Goal: Task Accomplishment & Management: Complete application form

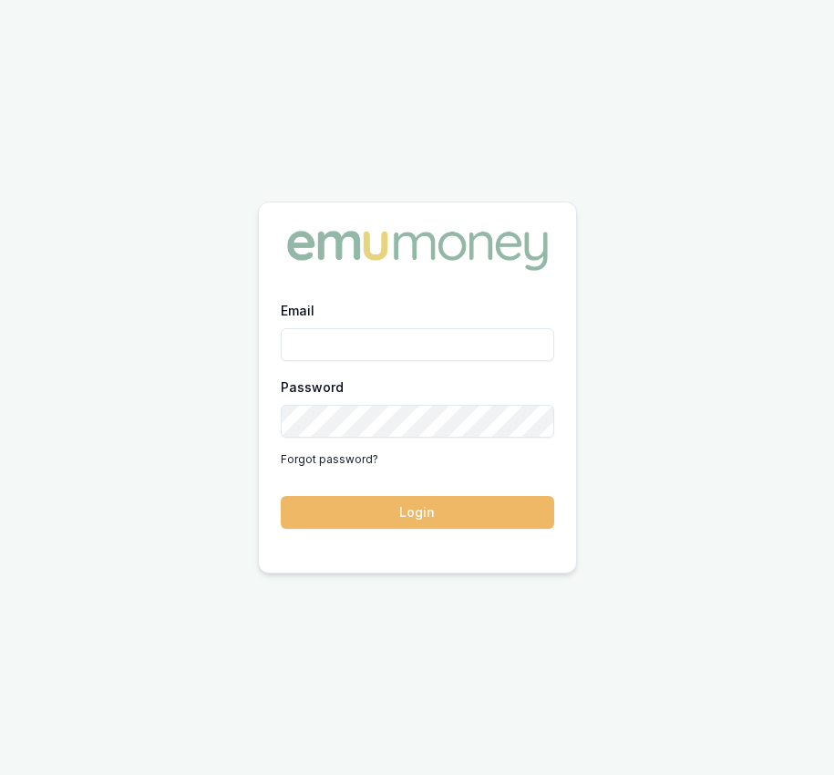
type input "Eujin.ooi@emumoney.com.au"
click at [448, 508] on button "Login" at bounding box center [418, 512] width 274 height 33
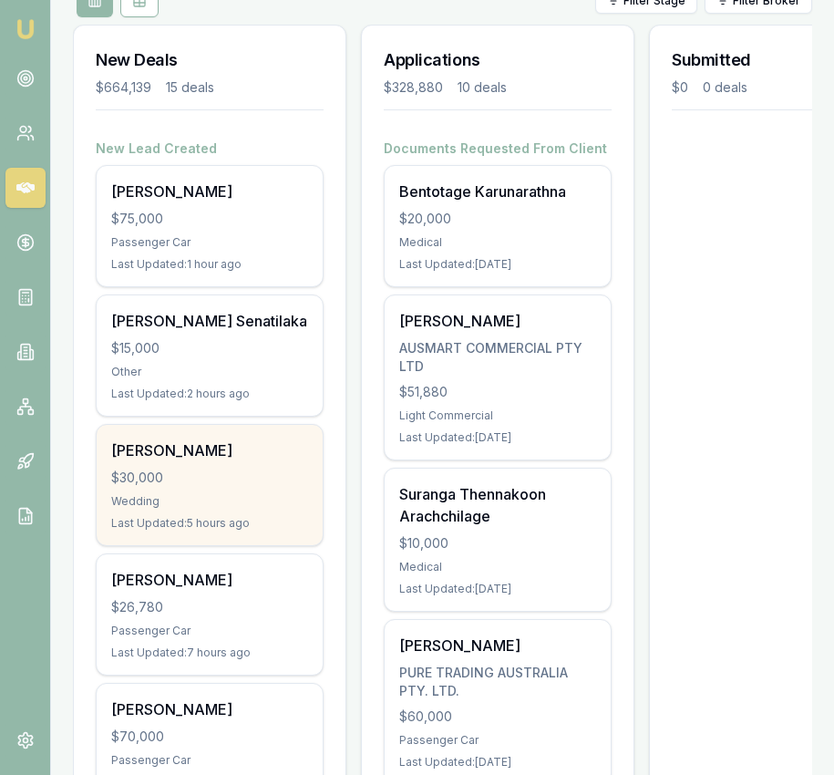
scroll to position [245, 0]
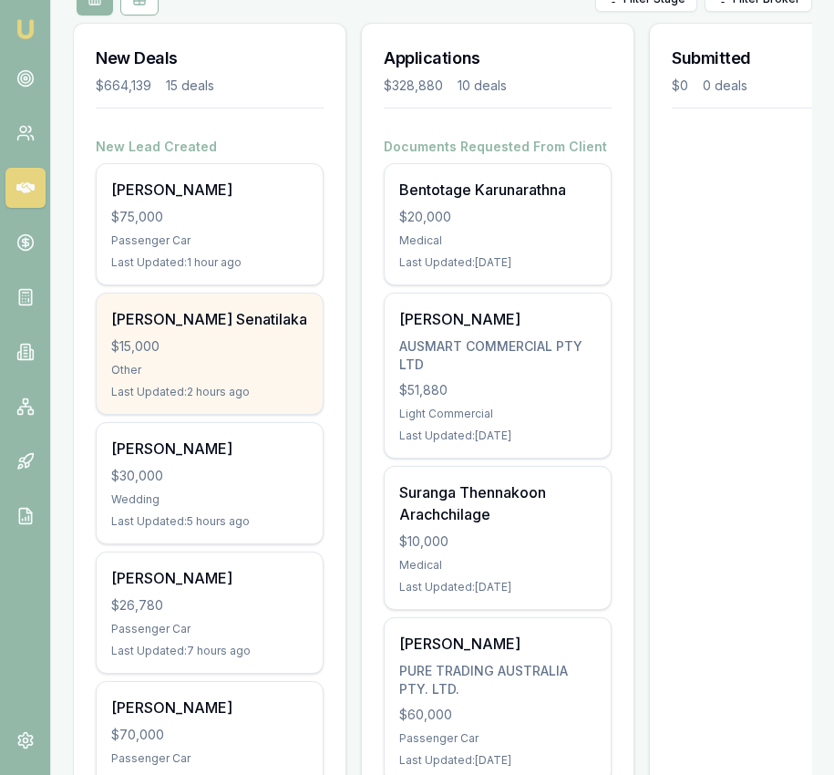
click at [223, 361] on div "Thyaga Senatilaka $15,000 Other Last Updated: 2 hours ago" at bounding box center [210, 354] width 226 height 120
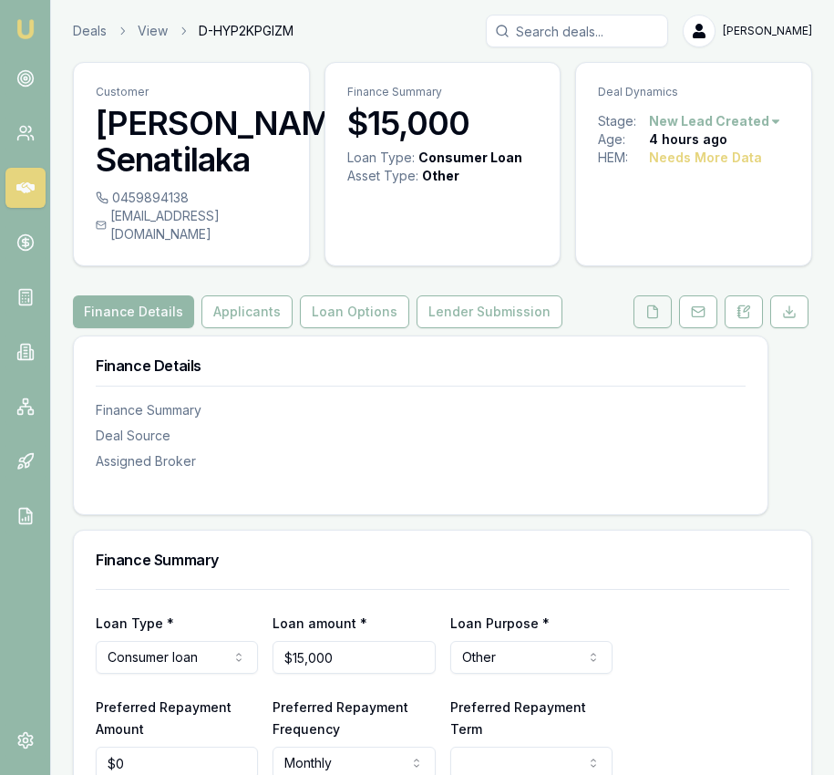
click at [654, 305] on button at bounding box center [653, 311] width 38 height 33
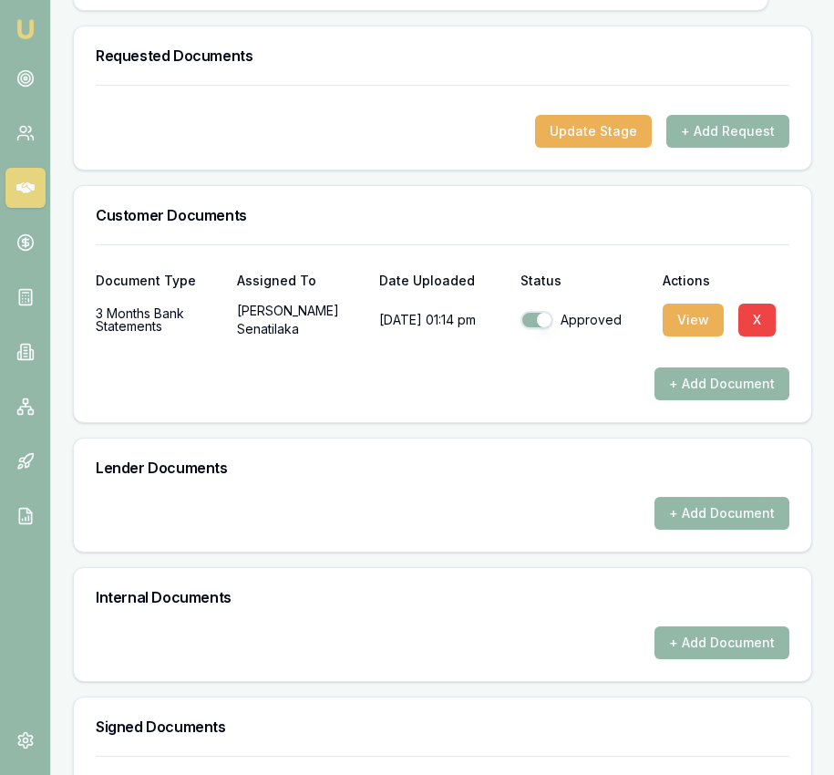
scroll to position [584, 0]
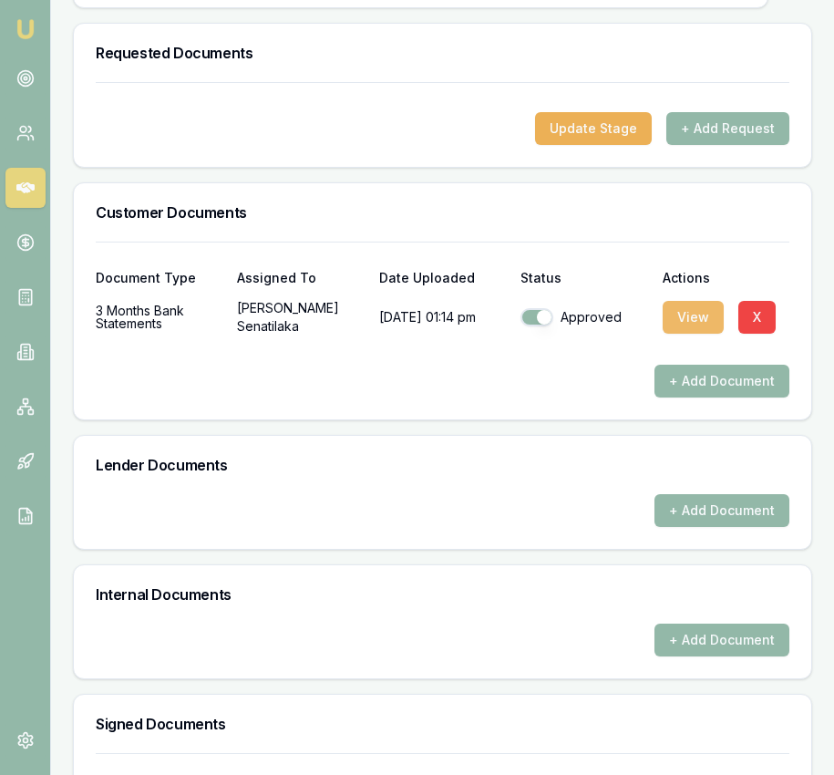
click at [695, 302] on button "View" at bounding box center [693, 317] width 61 height 33
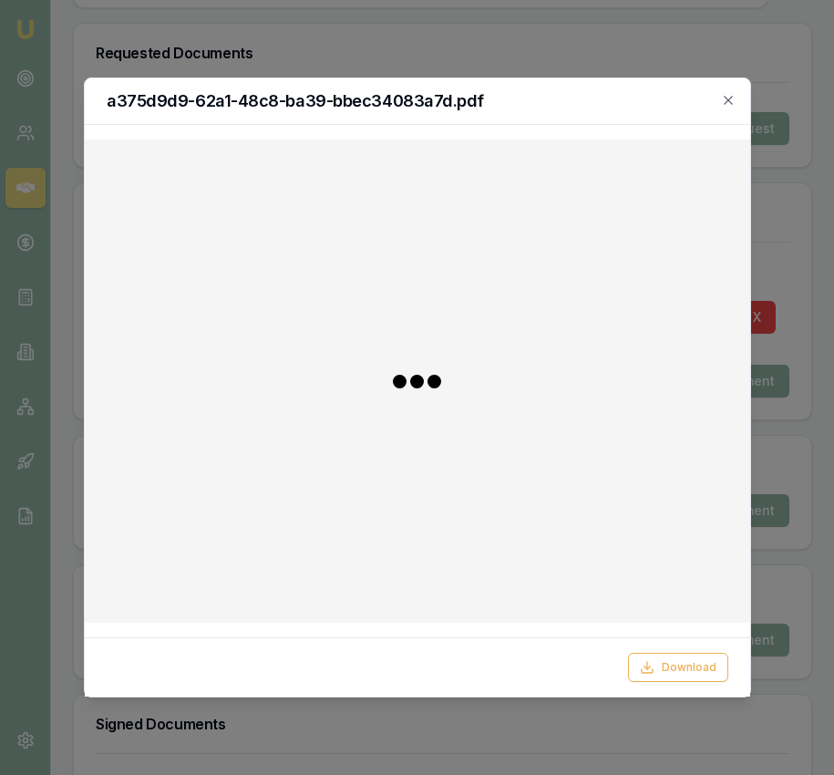
click at [678, 684] on div "Download" at bounding box center [418, 666] width 666 height 59
click at [674, 677] on button "Download" at bounding box center [678, 667] width 100 height 29
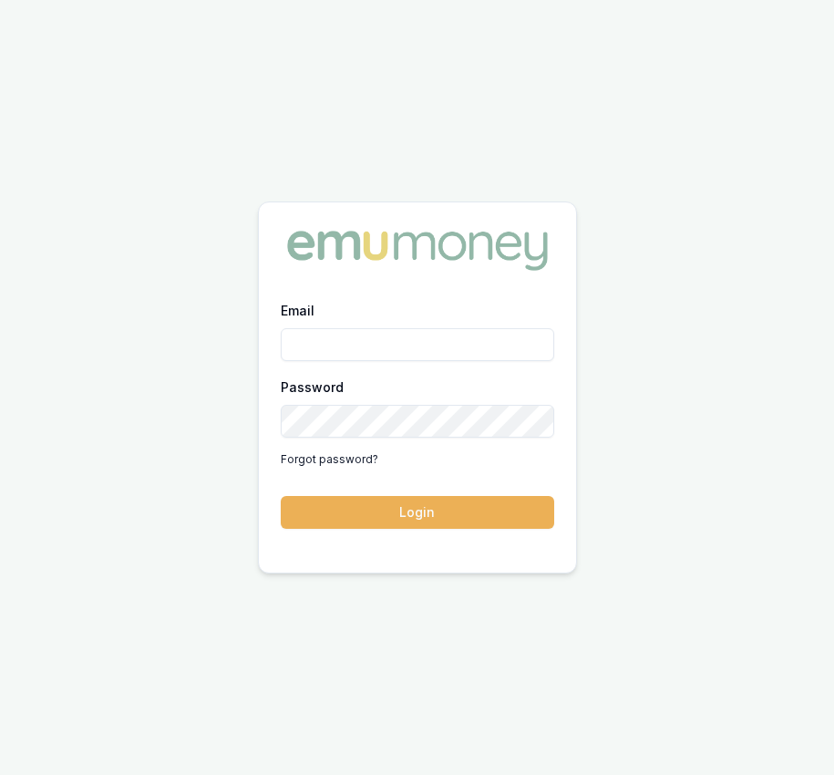
type input "Eujin.ooi@emumoney.com.au"
click at [453, 494] on form "Email Eujin.ooi@emumoney.com.au Password Forgot password? Login" at bounding box center [418, 414] width 274 height 230
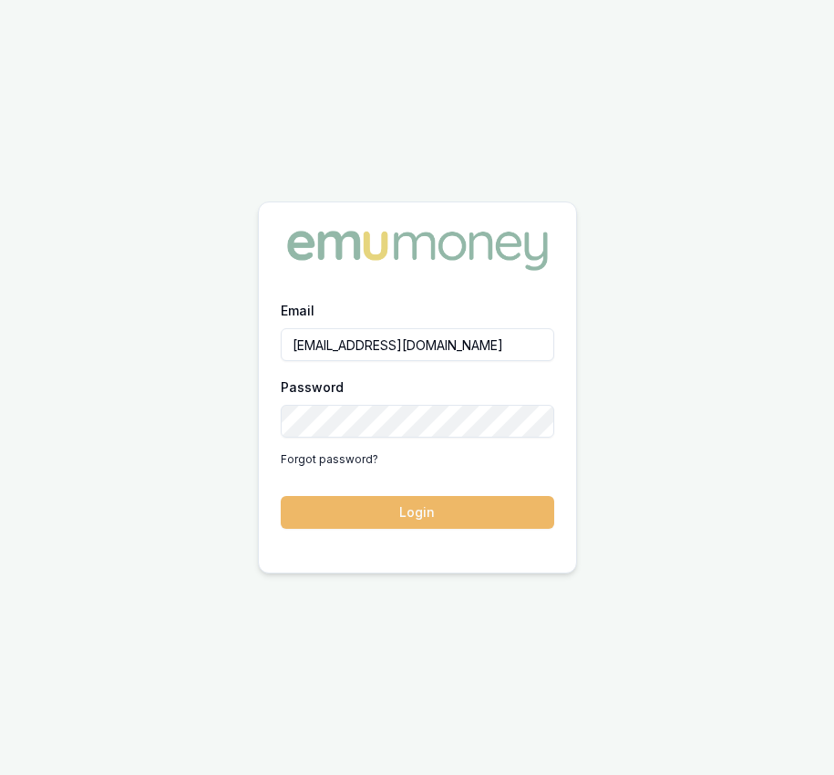
click at [452, 507] on button "Login" at bounding box center [418, 512] width 274 height 33
click at [366, 523] on button "Login" at bounding box center [418, 512] width 274 height 33
click at [399, 513] on button "Login" at bounding box center [418, 512] width 274 height 33
type input "[EMAIL_ADDRESS][DOMAIN_NAME]"
click at [401, 510] on button "Login" at bounding box center [418, 512] width 274 height 33
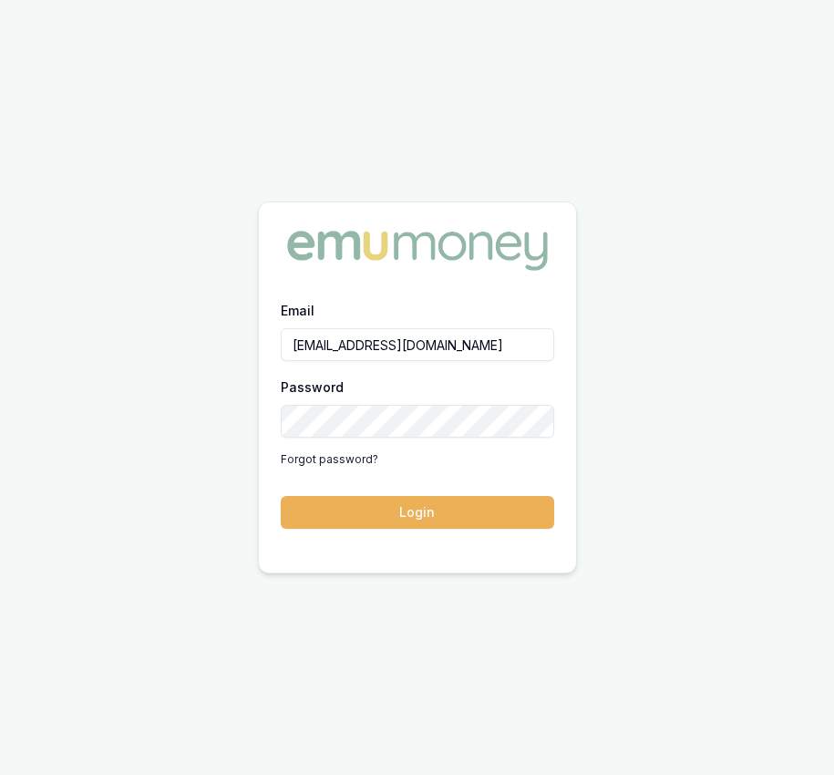
click at [479, 352] on input "[EMAIL_ADDRESS][DOMAIN_NAME]" at bounding box center [418, 344] width 274 height 33
click at [399, 510] on button "Login" at bounding box center [418, 512] width 274 height 33
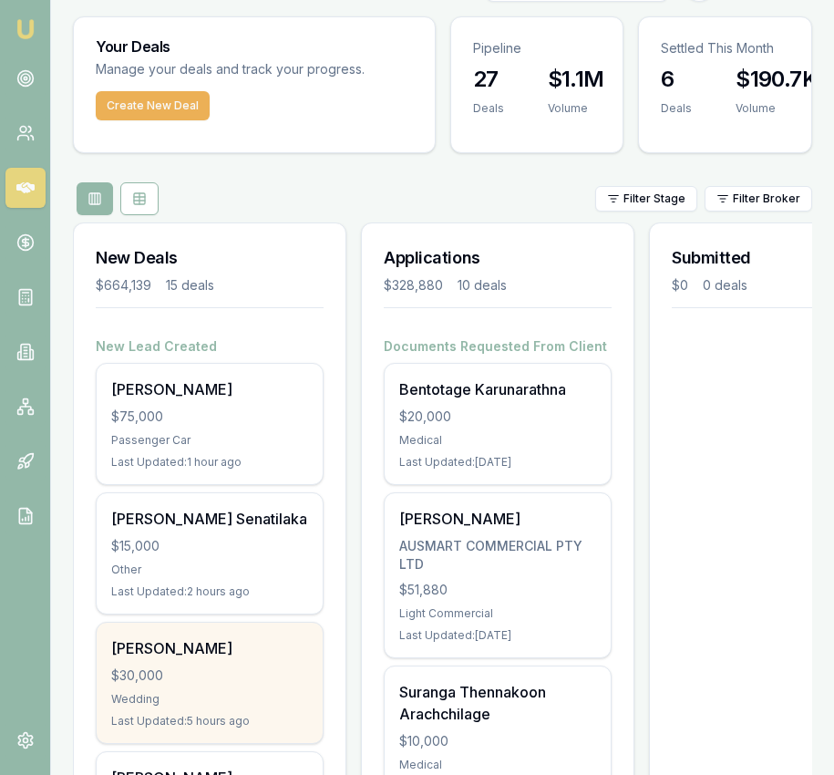
scroll to position [54, 0]
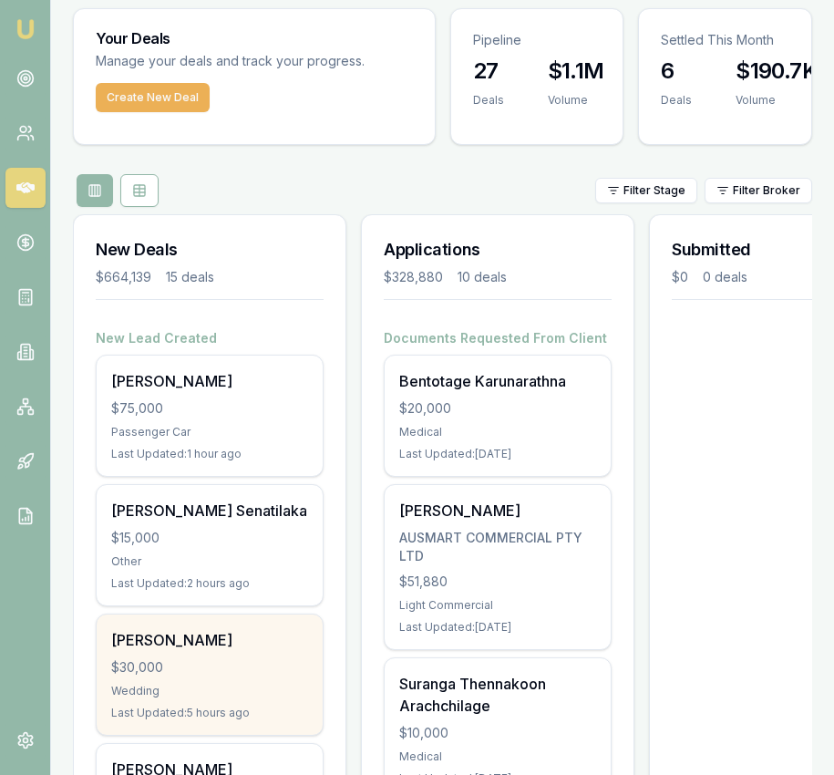
click at [254, 647] on div "[PERSON_NAME]" at bounding box center [209, 640] width 197 height 22
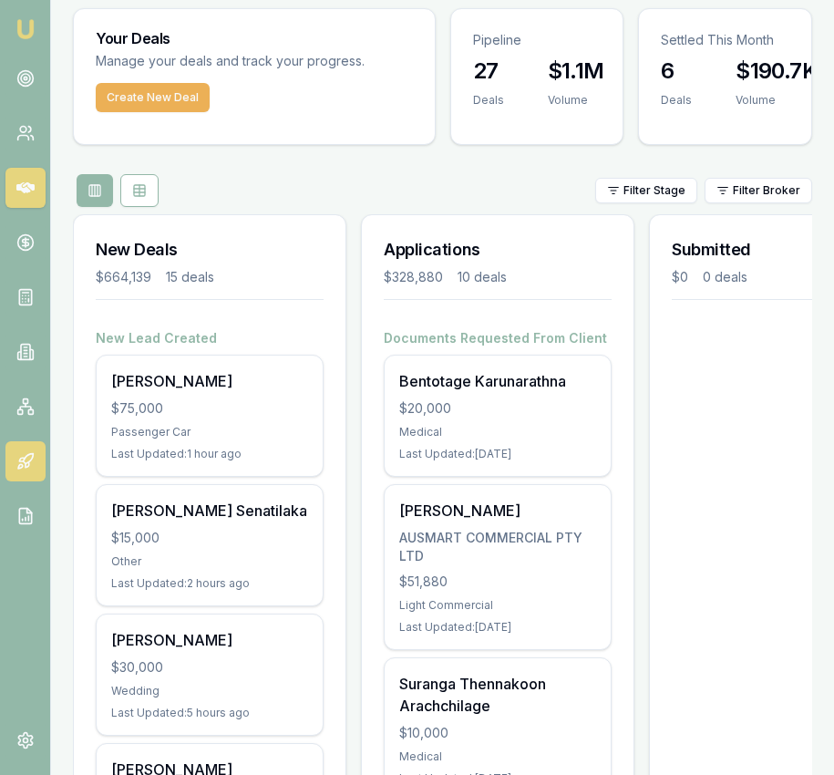
click at [20, 446] on link at bounding box center [25, 461] width 40 height 40
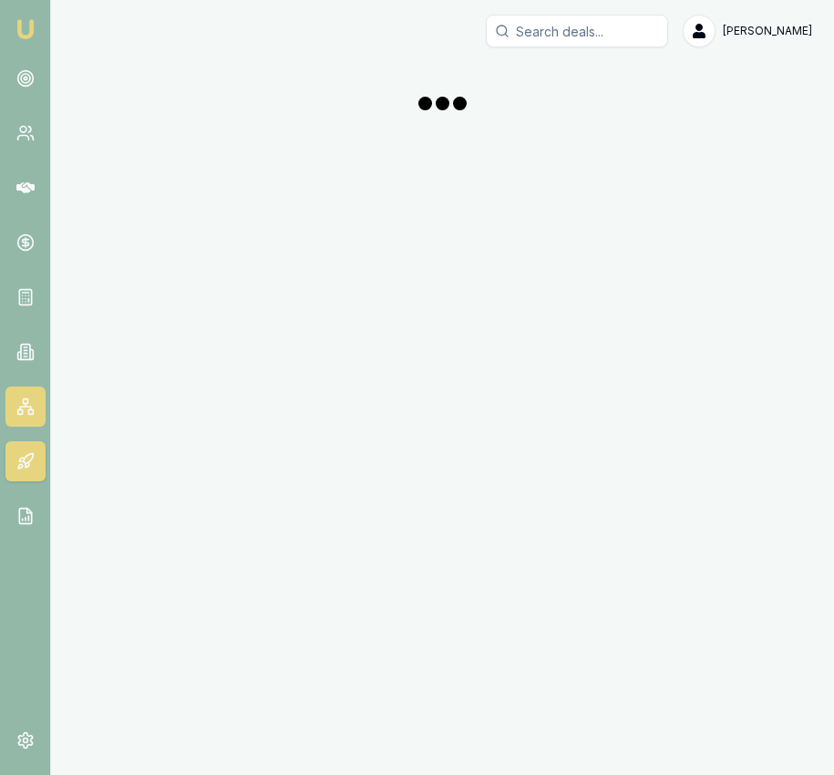
click at [32, 402] on icon at bounding box center [25, 407] width 18 height 18
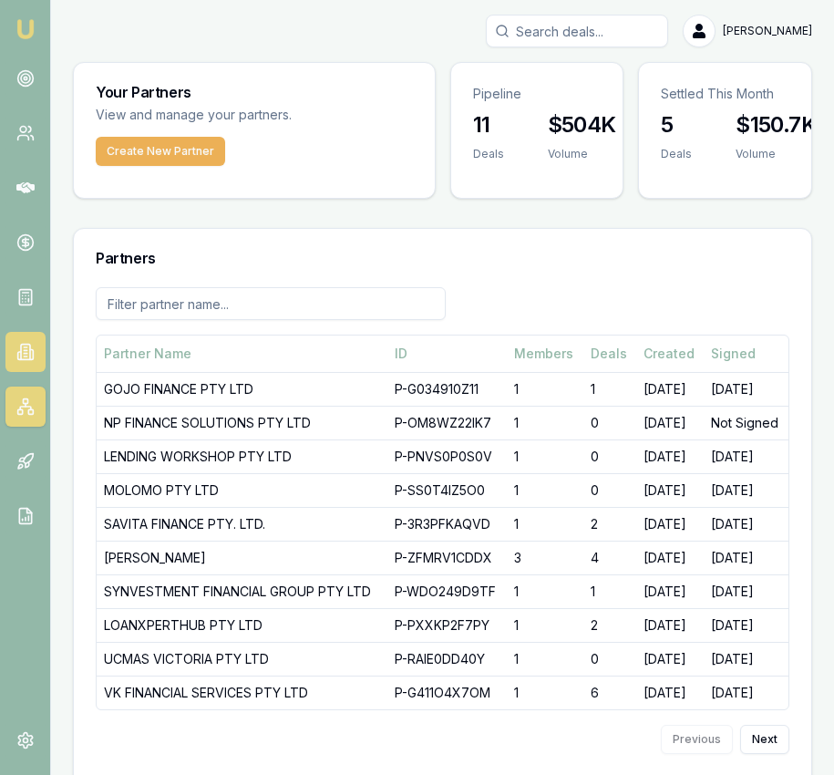
click at [36, 358] on link at bounding box center [25, 352] width 40 height 40
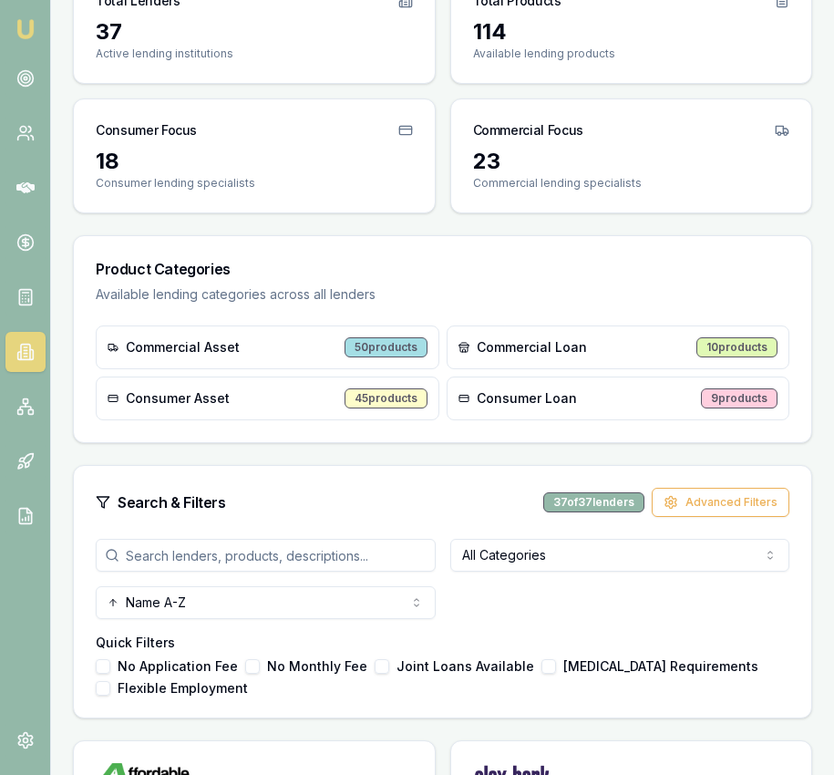
scroll to position [212, 0]
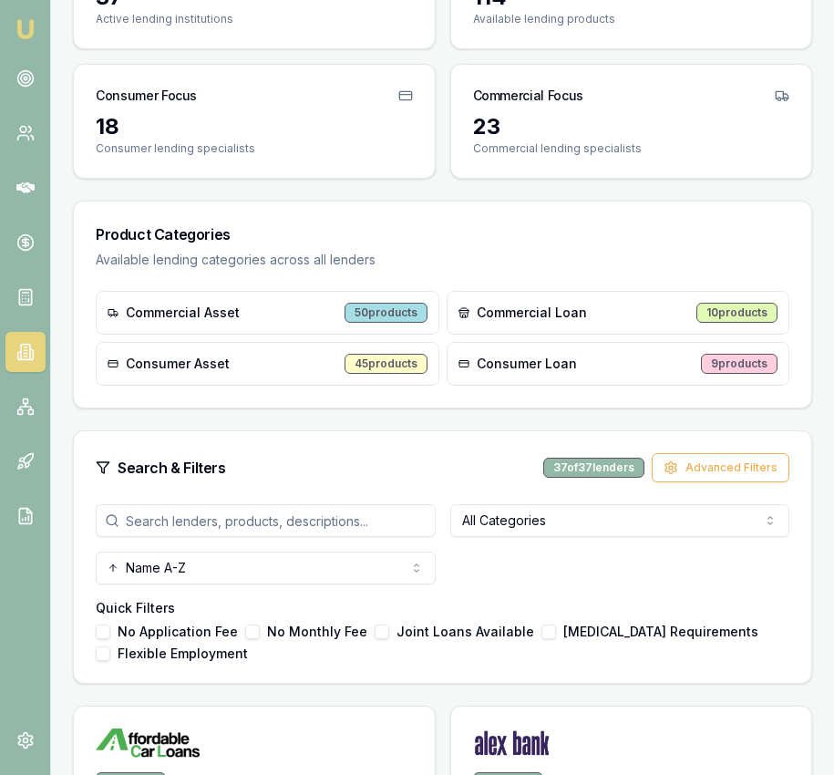
click at [267, 521] on input "search" at bounding box center [266, 520] width 340 height 33
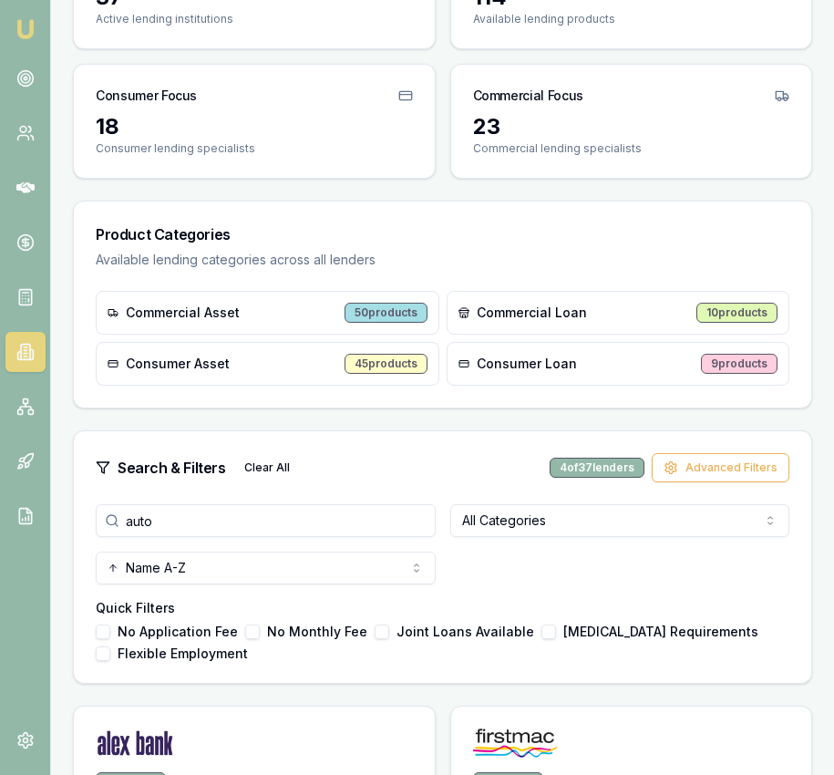
type input "auto"
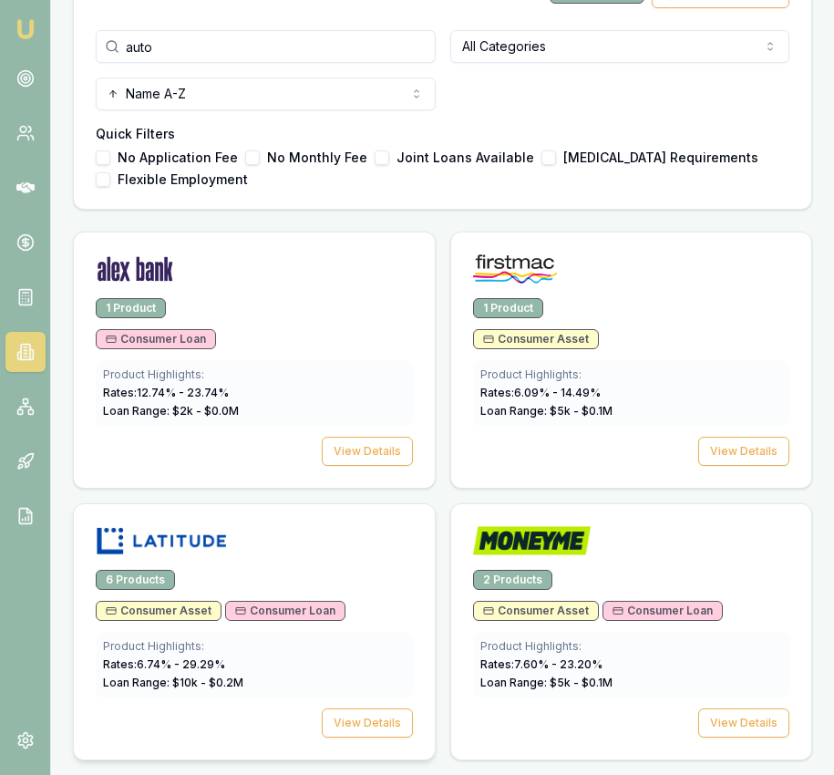
scroll to position [0, 0]
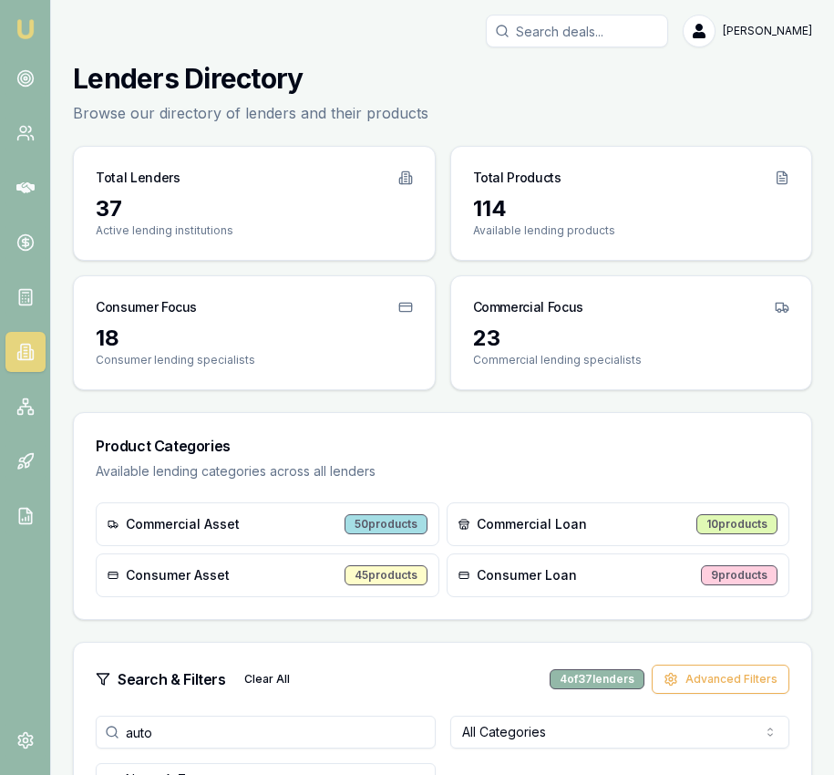
click at [20, 33] on img at bounding box center [26, 29] width 22 height 22
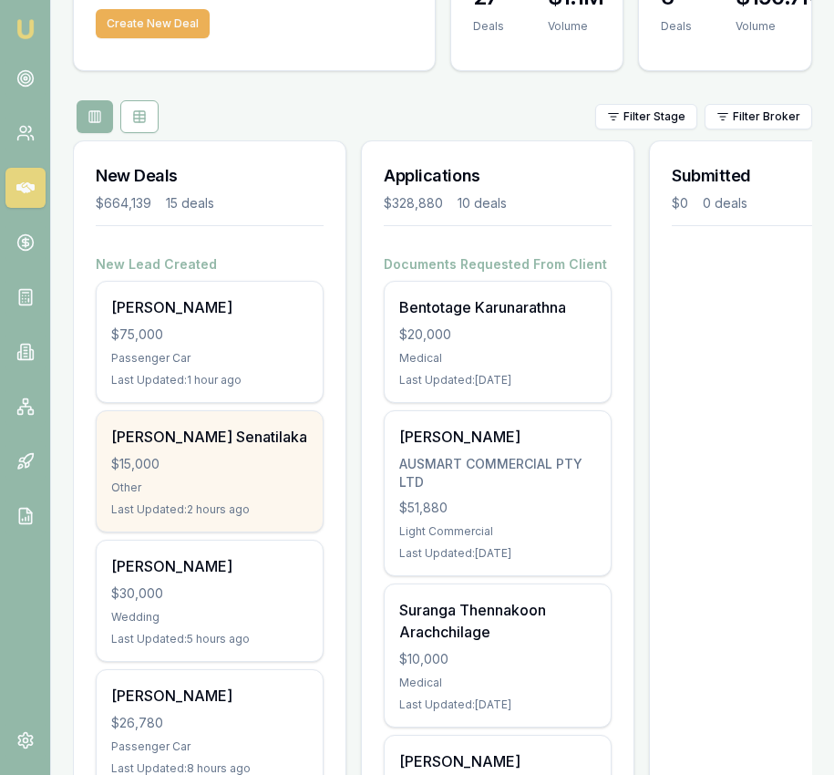
scroll to position [140, 0]
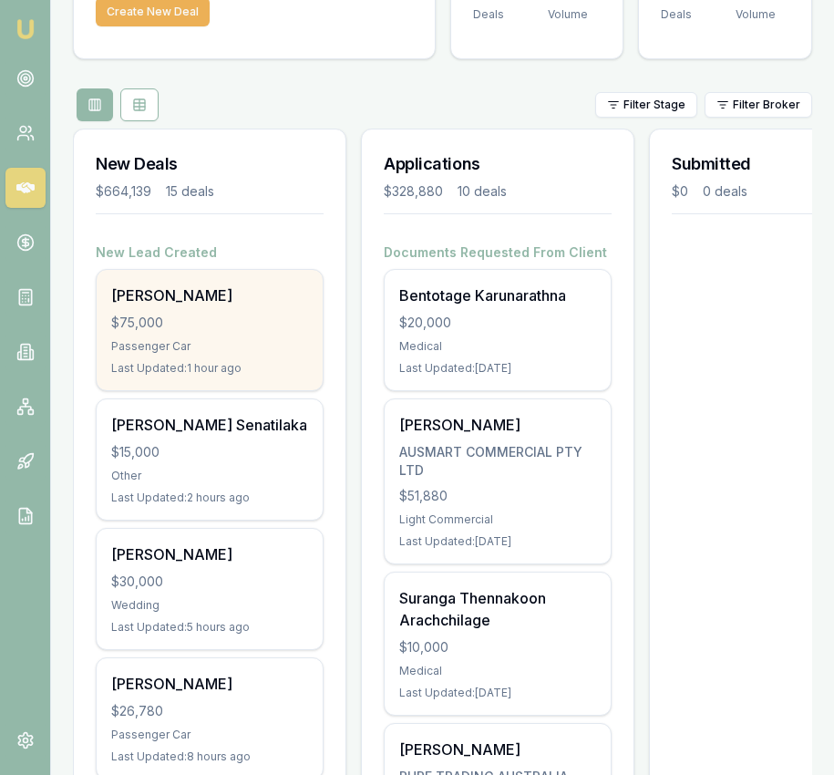
click at [249, 318] on div "$75,000" at bounding box center [209, 323] width 197 height 18
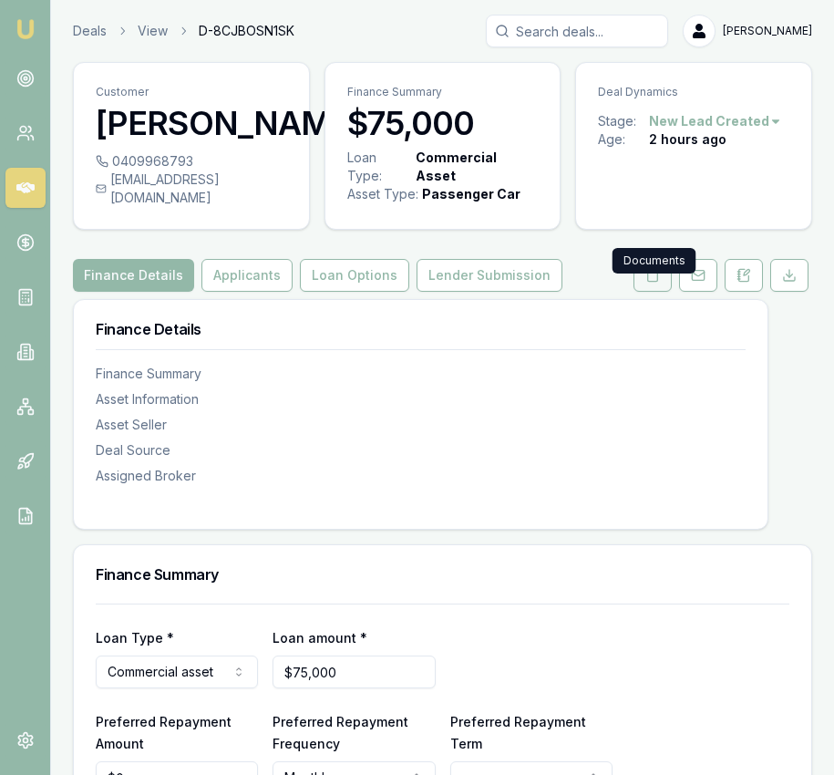
click at [651, 283] on icon at bounding box center [653, 275] width 15 height 15
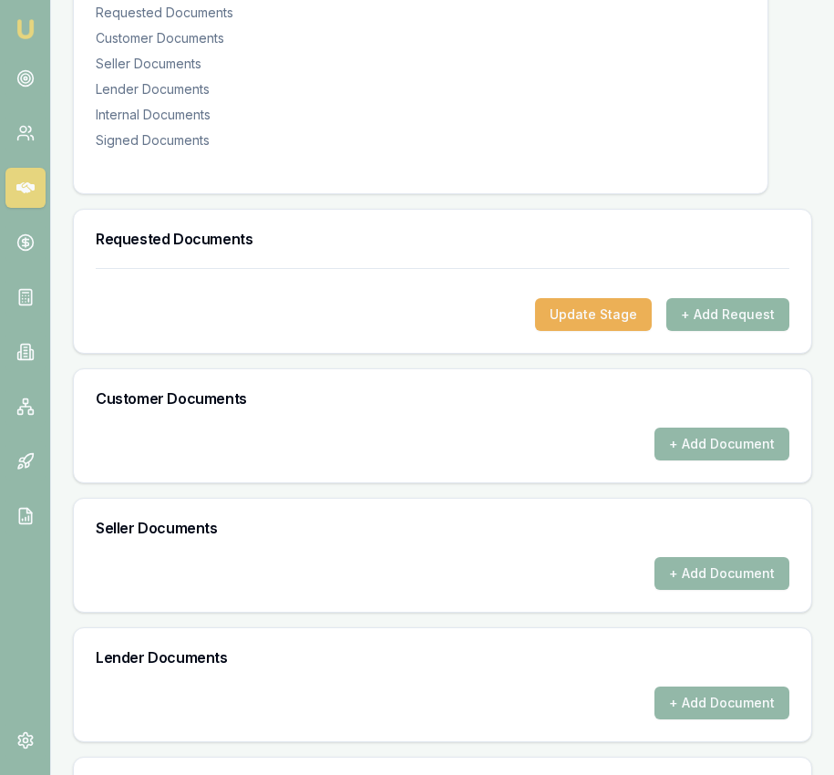
click at [727, 325] on button "+ Add Request" at bounding box center [728, 314] width 123 height 33
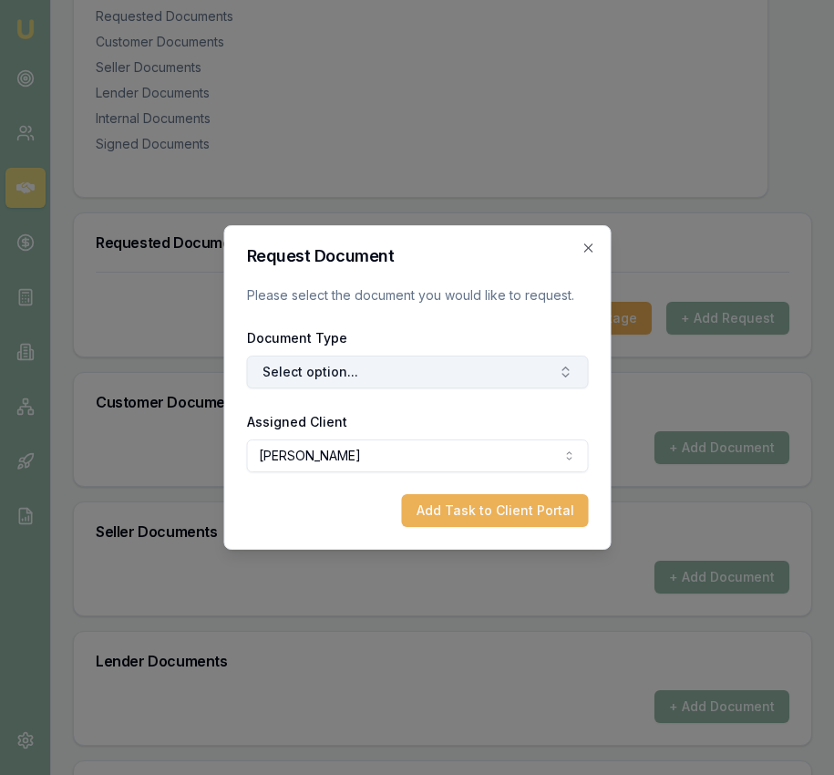
click at [403, 378] on button "Select option..." at bounding box center [417, 372] width 342 height 33
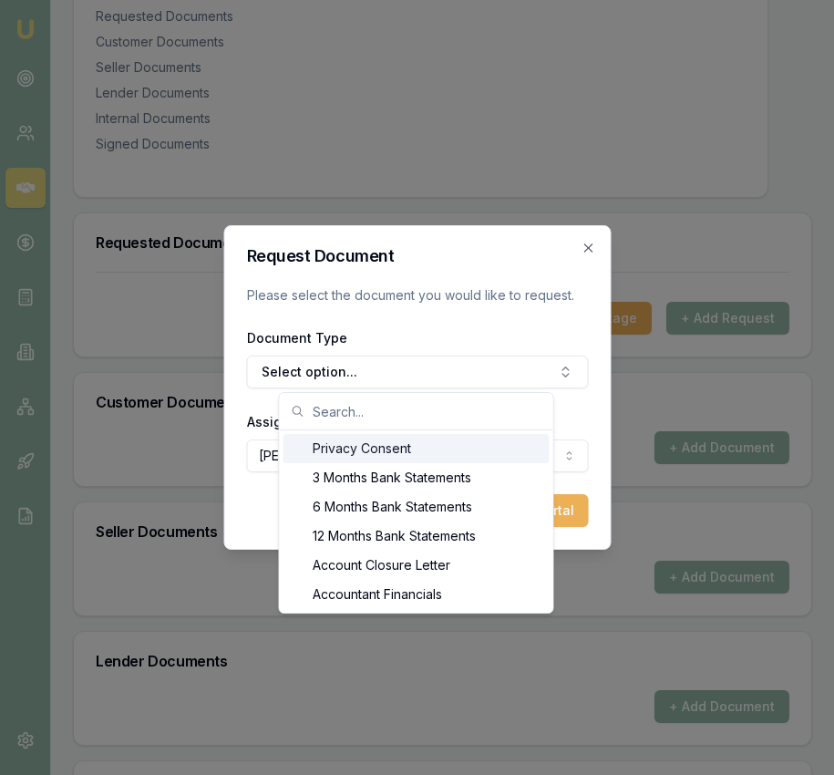
click at [392, 450] on div "Privacy Consent" at bounding box center [417, 448] width 266 height 29
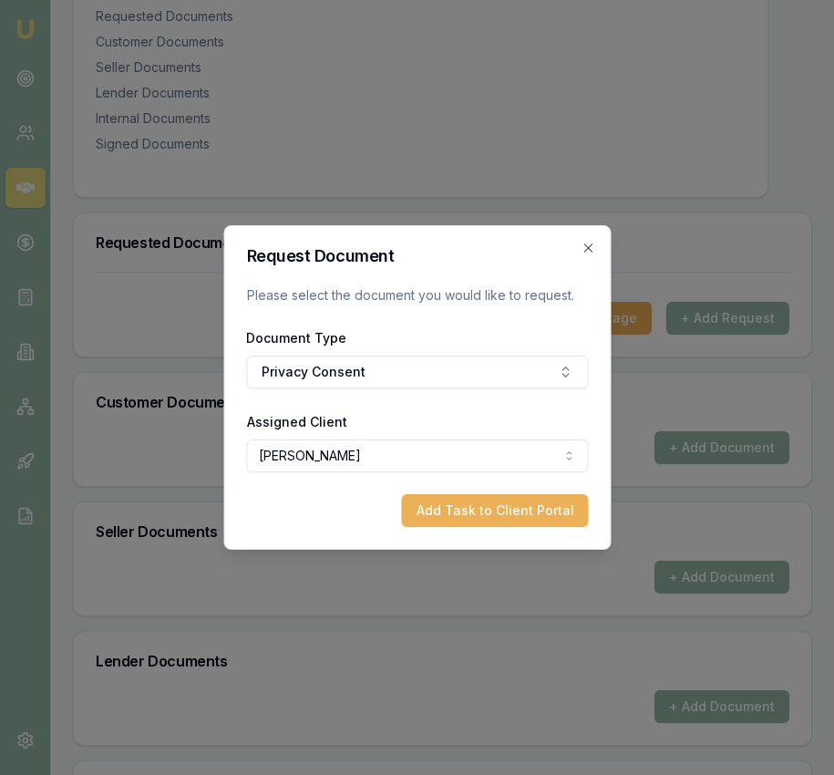
click at [492, 501] on button "Add Task to Client Portal" at bounding box center [494, 510] width 187 height 33
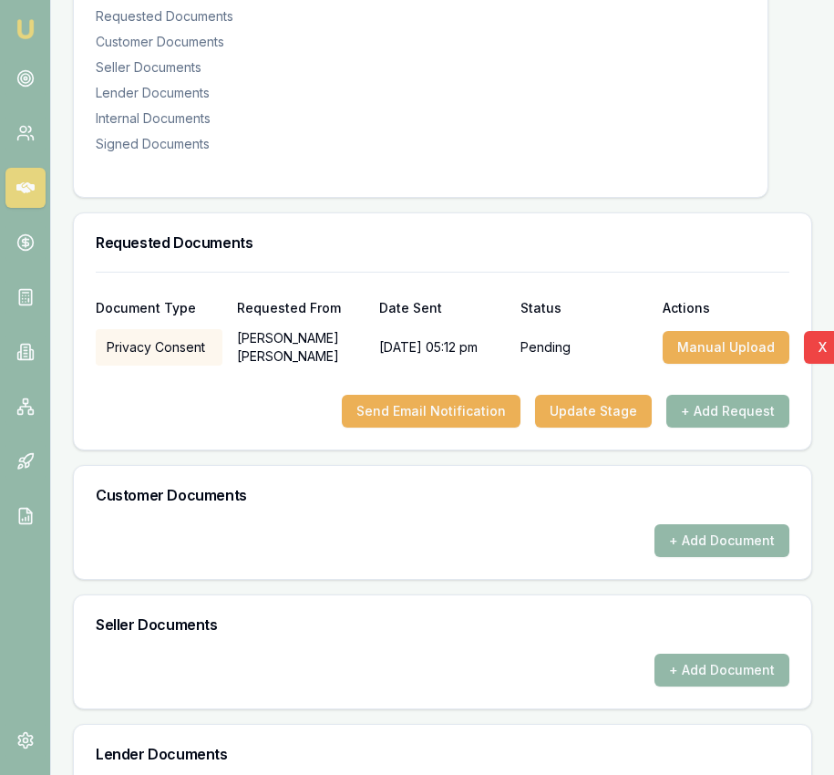
click at [761, 421] on button "+ Add Request" at bounding box center [728, 411] width 123 height 33
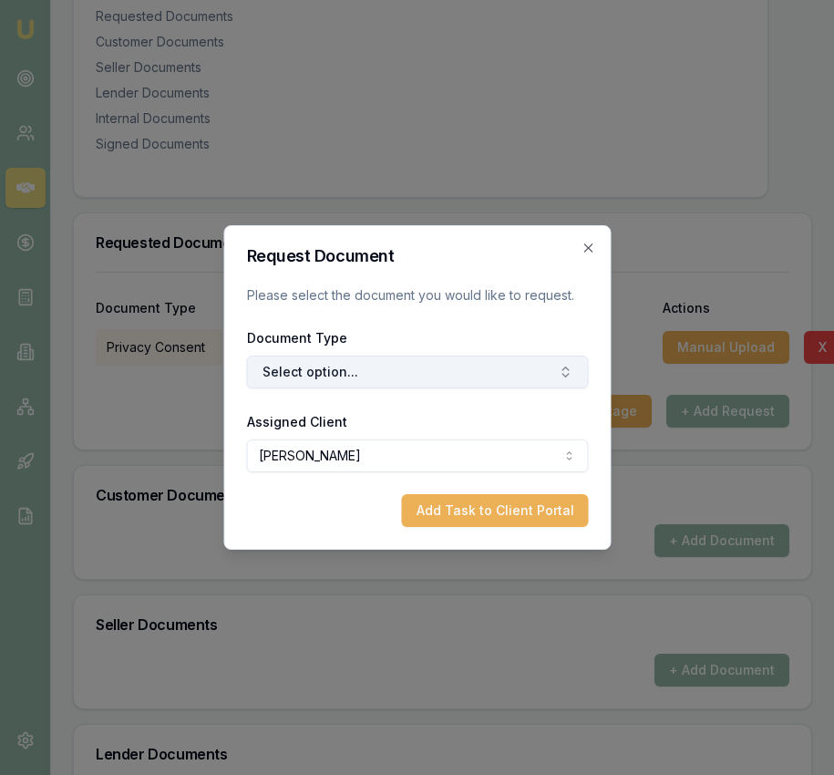
click at [504, 368] on button "Select option..." at bounding box center [417, 372] width 342 height 33
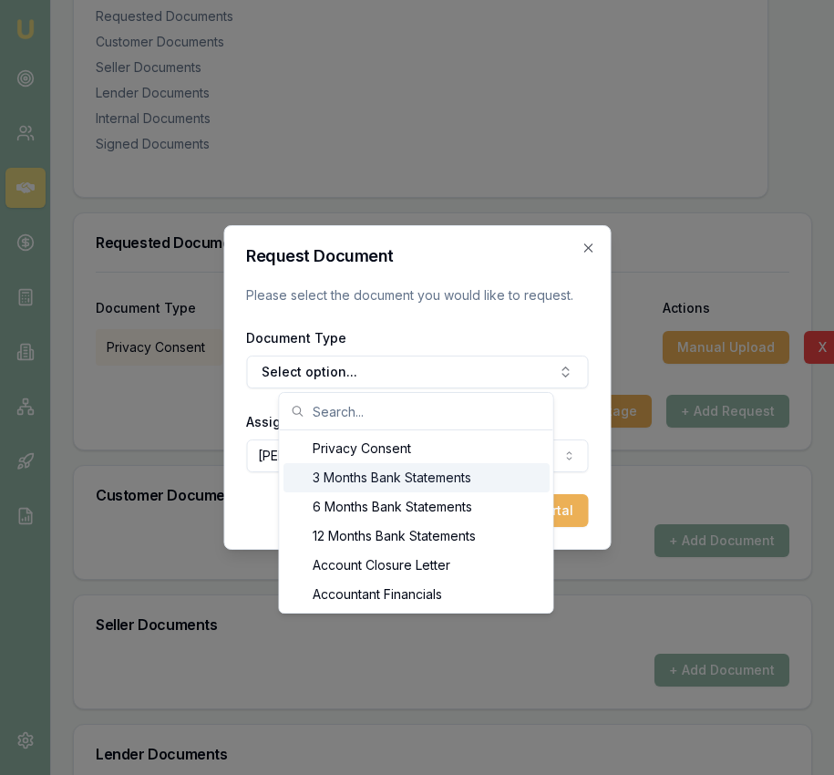
click at [473, 482] on div "3 Months Bank Statements" at bounding box center [417, 477] width 266 height 29
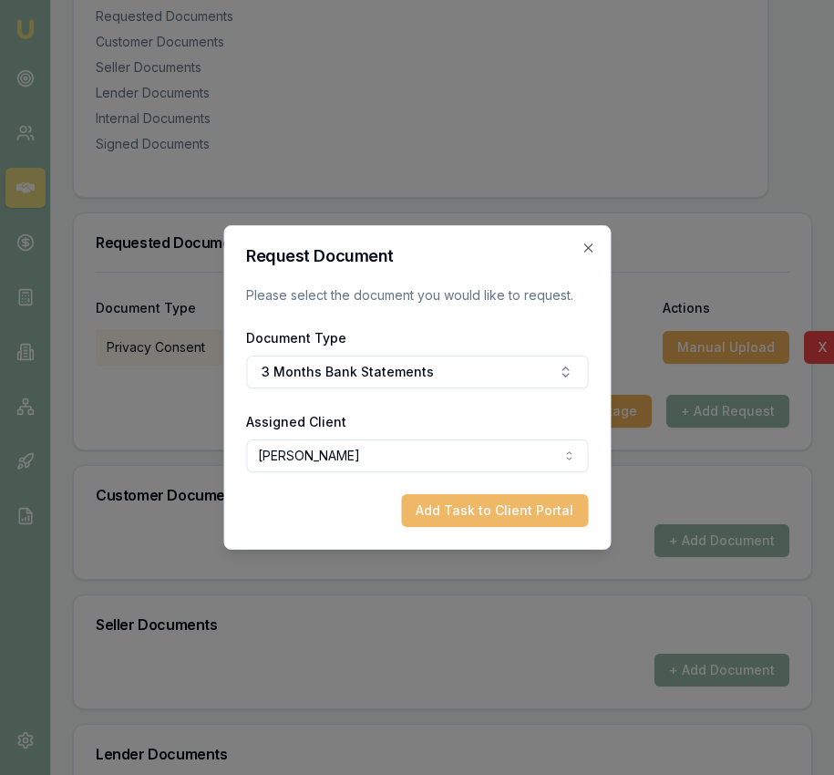
click at [494, 512] on button "Add Task to Client Portal" at bounding box center [494, 510] width 187 height 33
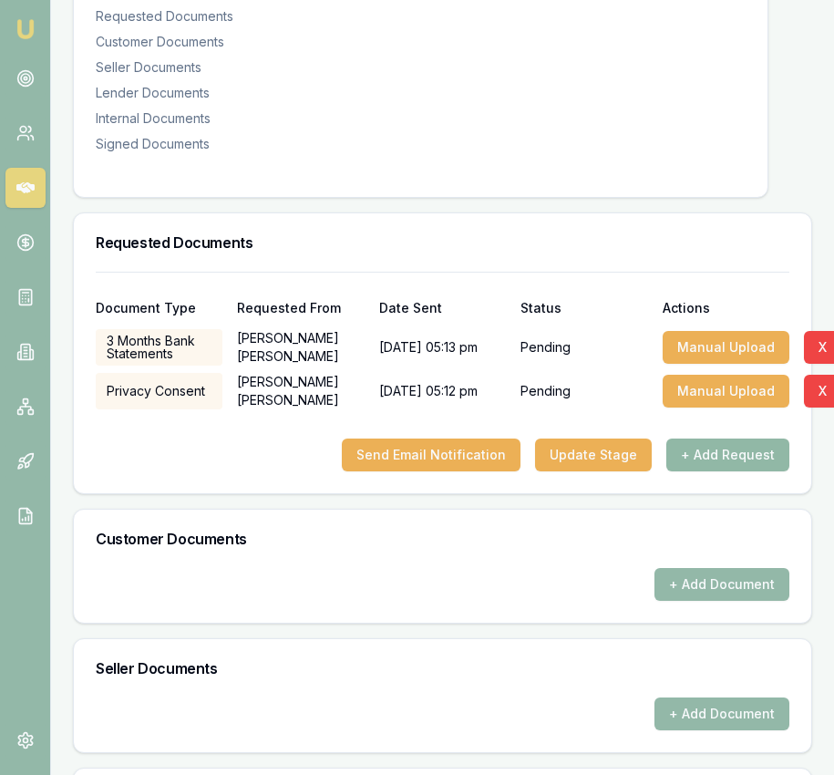
click at [723, 471] on button "+ Add Request" at bounding box center [728, 455] width 123 height 33
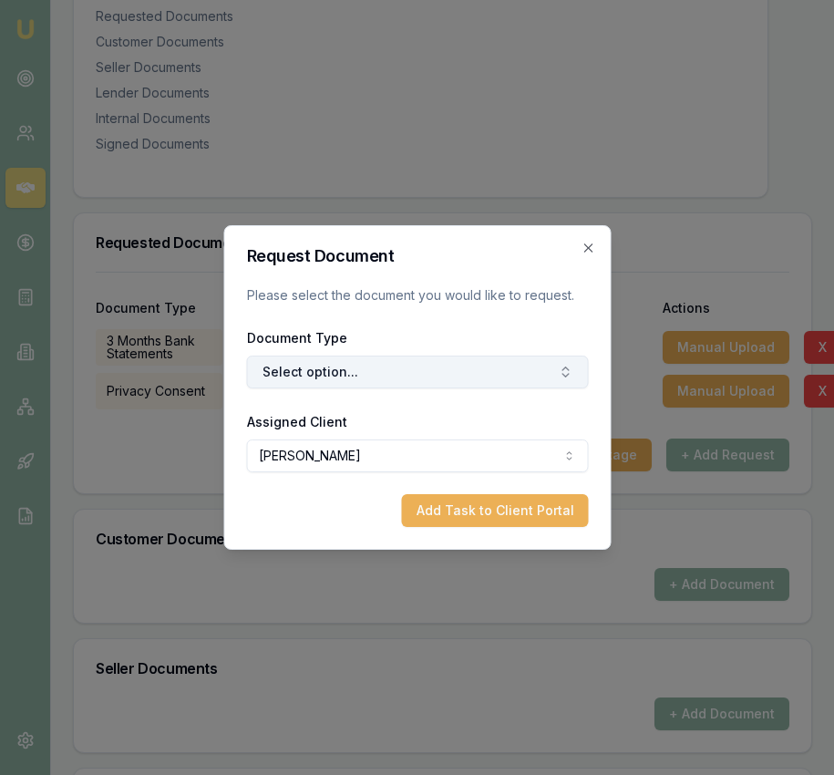
click at [399, 368] on button "Select option..." at bounding box center [417, 372] width 342 height 33
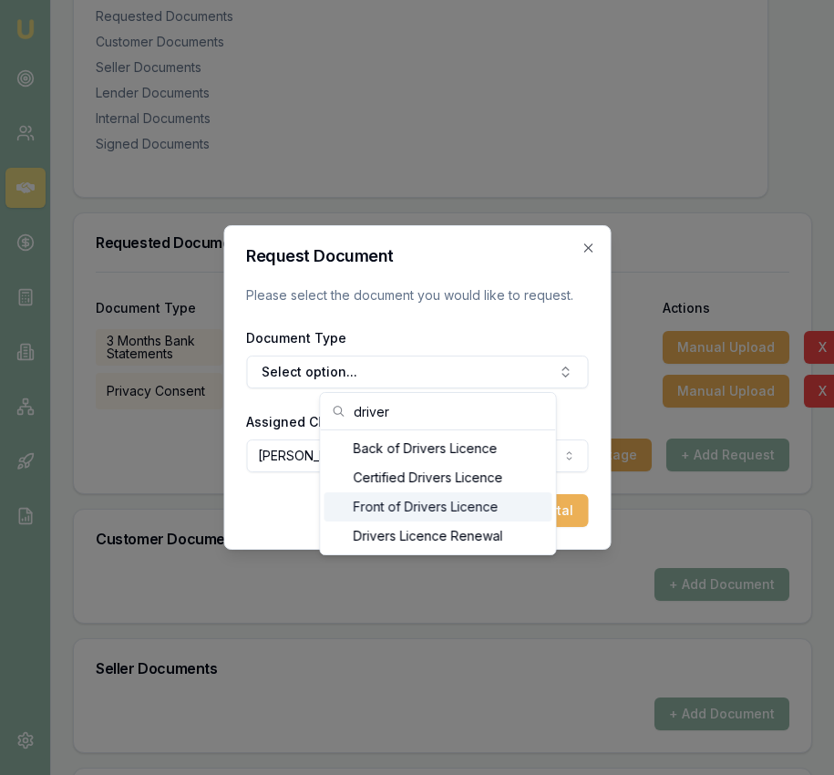
type input "driver"
click at [407, 508] on div "Front of Drivers Licence" at bounding box center [439, 506] width 228 height 29
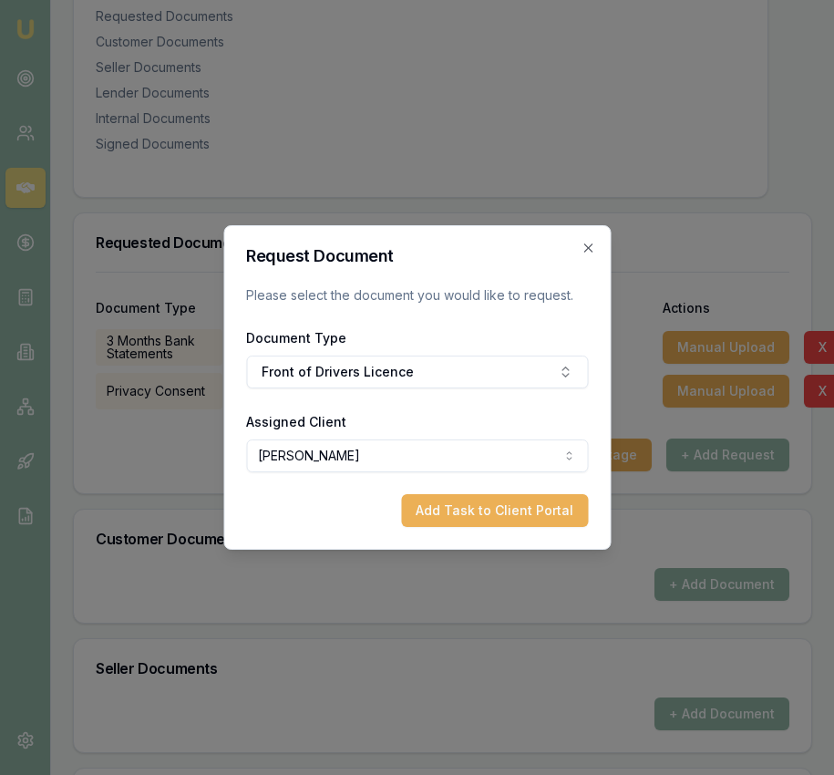
drag, startPoint x: 495, startPoint y: 513, endPoint x: 514, endPoint y: 512, distance: 19.2
click at [495, 513] on button "Add Task to Client Portal" at bounding box center [494, 510] width 187 height 33
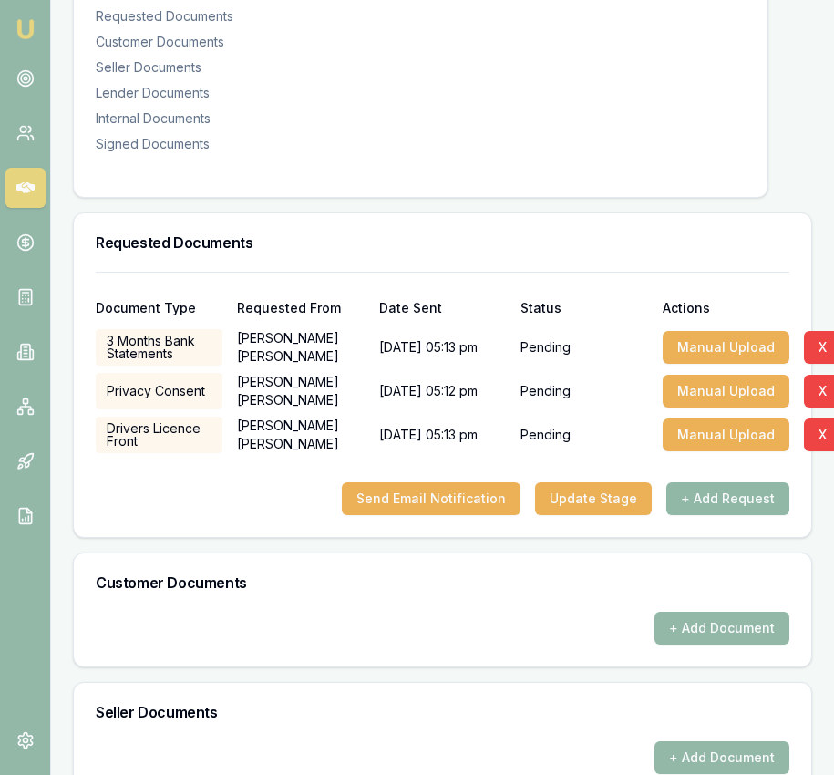
click at [698, 515] on button "+ Add Request" at bounding box center [728, 498] width 123 height 33
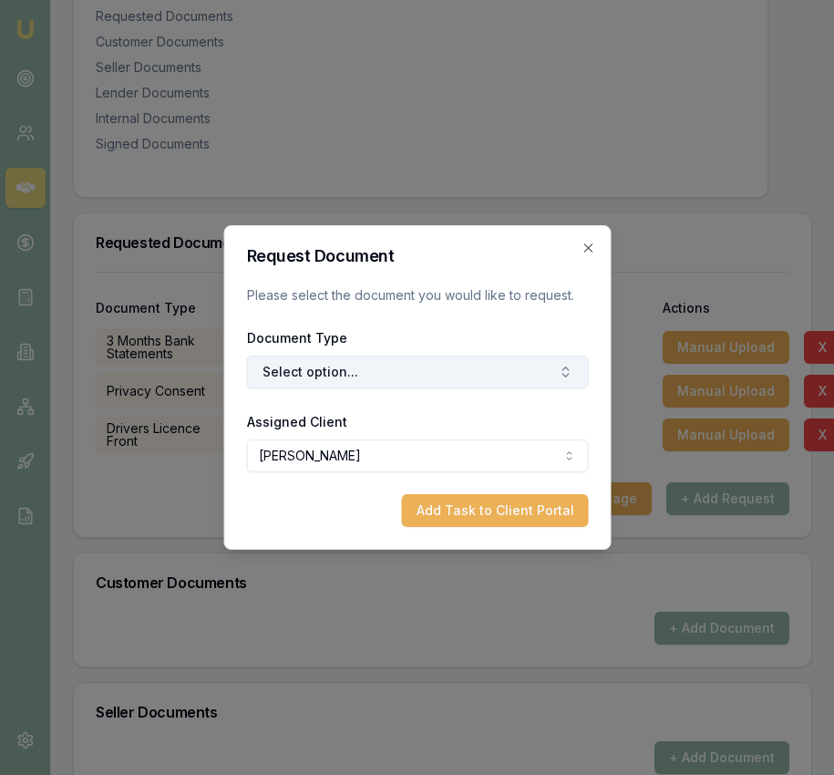
click at [431, 376] on button "Select option..." at bounding box center [417, 372] width 342 height 33
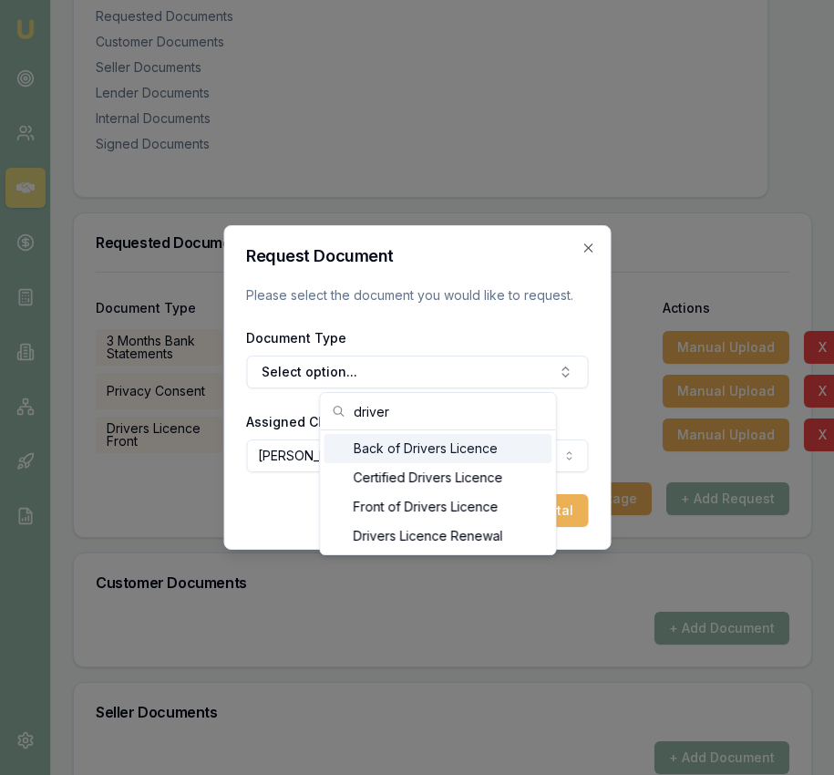
type input "driver"
click at [424, 446] on div "Back of Drivers Licence" at bounding box center [439, 448] width 228 height 29
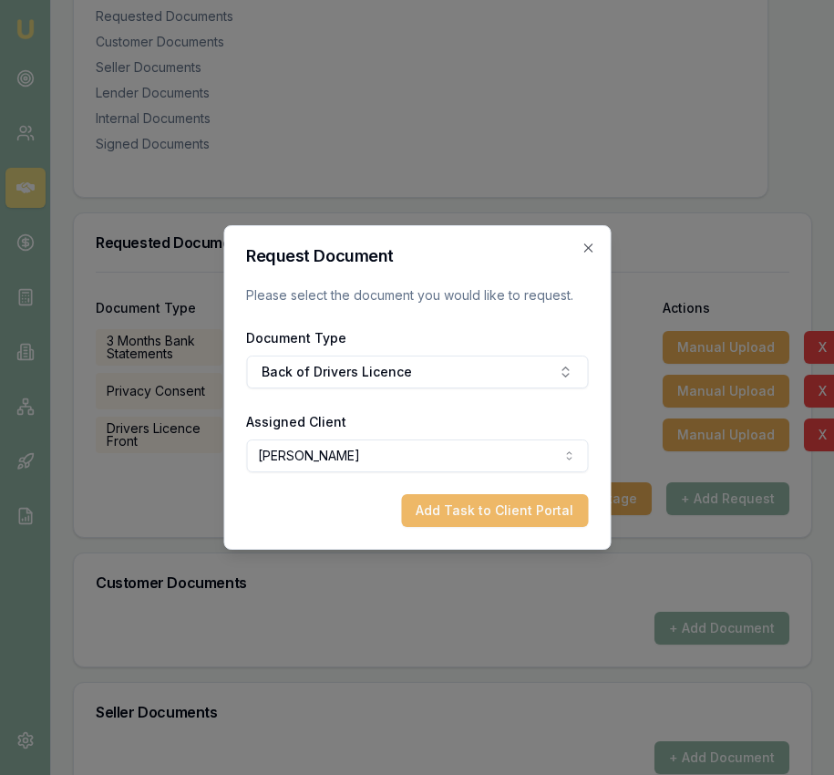
click at [499, 517] on button "Add Task to Client Portal" at bounding box center [494, 510] width 187 height 33
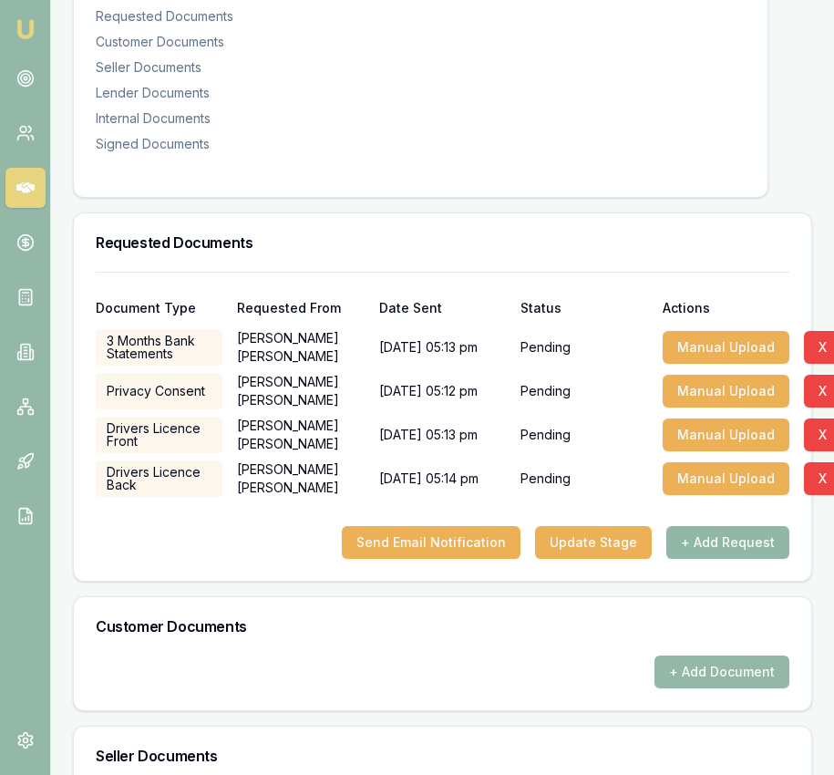
click at [725, 555] on button "+ Add Request" at bounding box center [728, 542] width 123 height 33
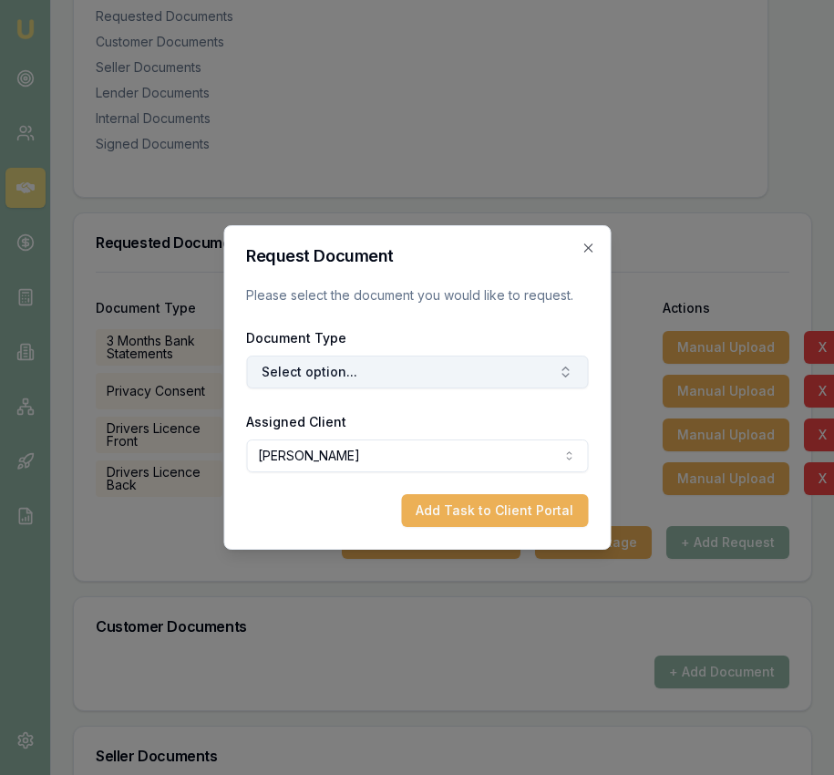
click at [457, 377] on button "Select option..." at bounding box center [417, 372] width 342 height 33
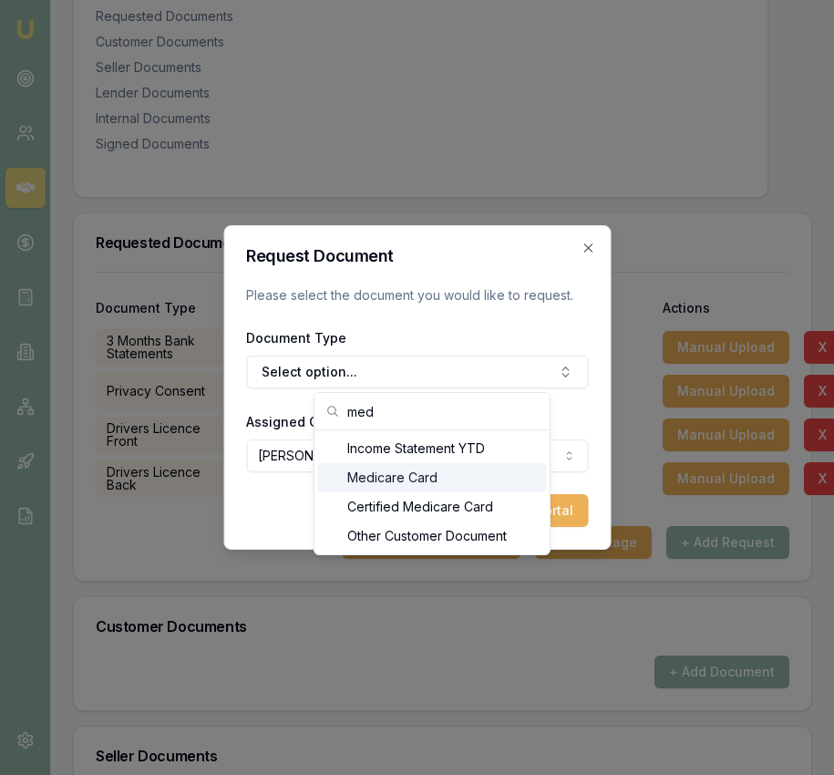
type input "med"
click at [422, 471] on div "Medicare Card" at bounding box center [432, 477] width 228 height 29
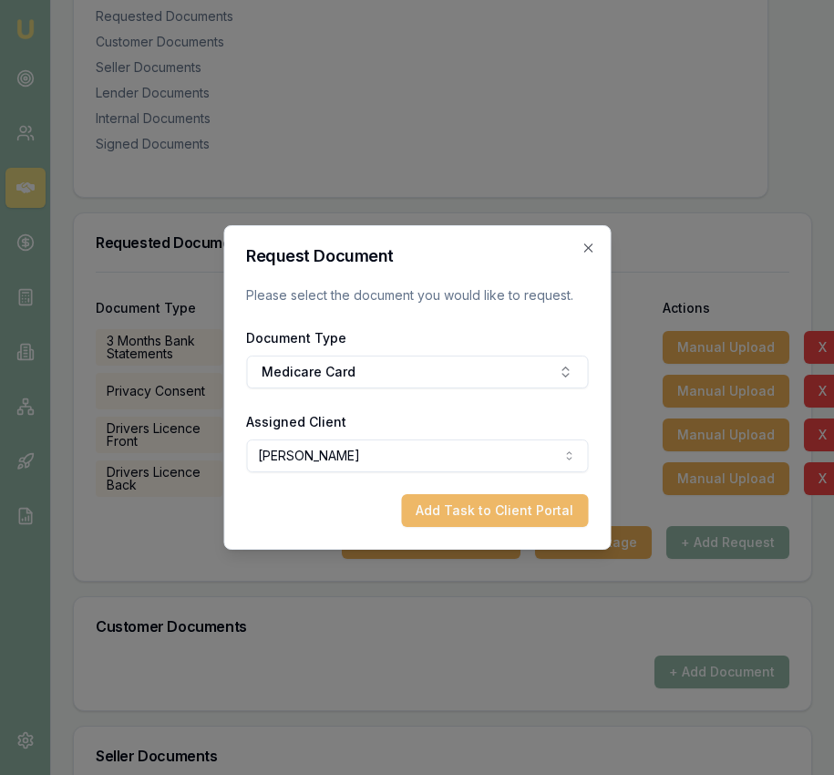
click at [488, 513] on button "Add Task to Client Portal" at bounding box center [494, 510] width 187 height 33
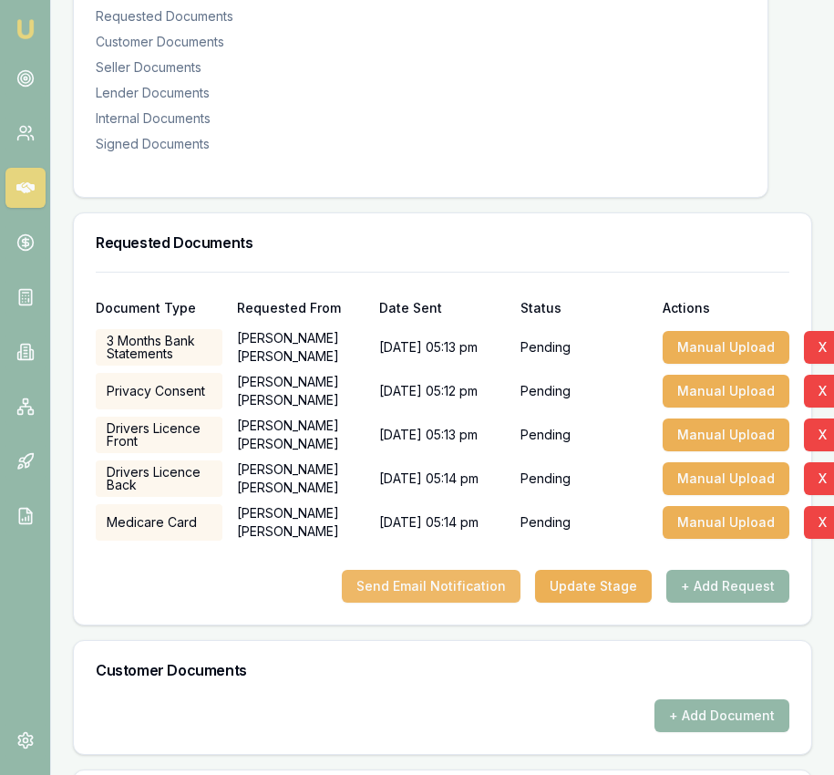
click at [482, 602] on button "Send Email Notification" at bounding box center [431, 586] width 179 height 33
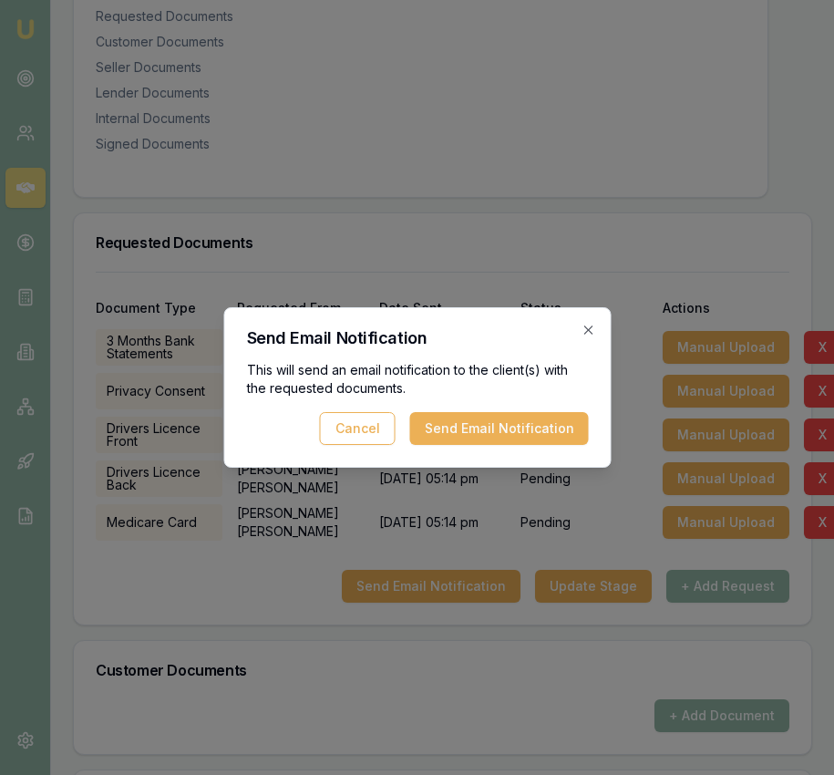
click at [517, 438] on button "Send Email Notification" at bounding box center [498, 428] width 179 height 33
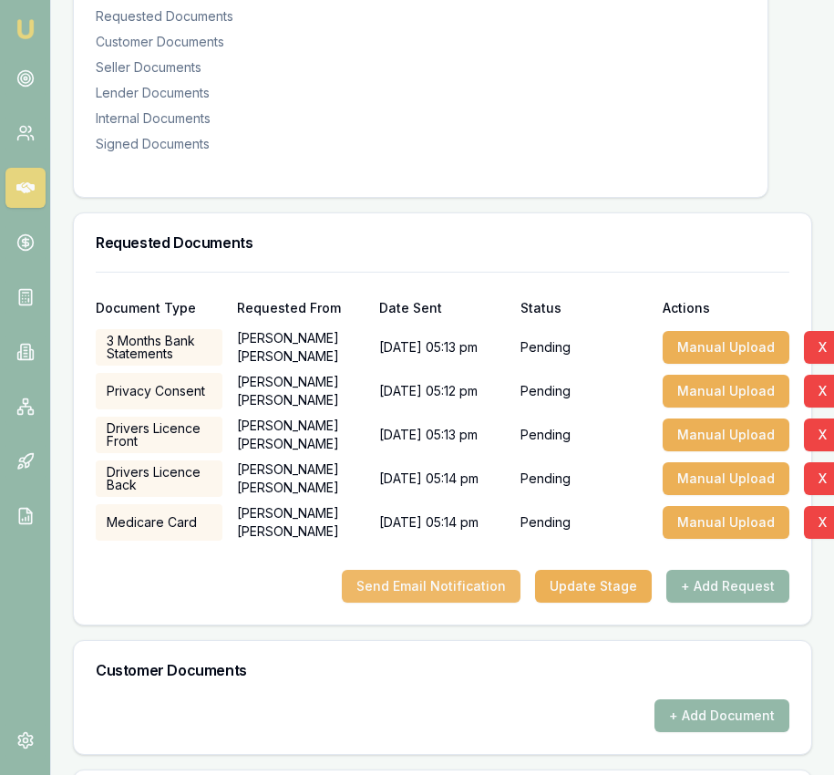
click at [502, 598] on button "Send Email Notification" at bounding box center [431, 586] width 179 height 33
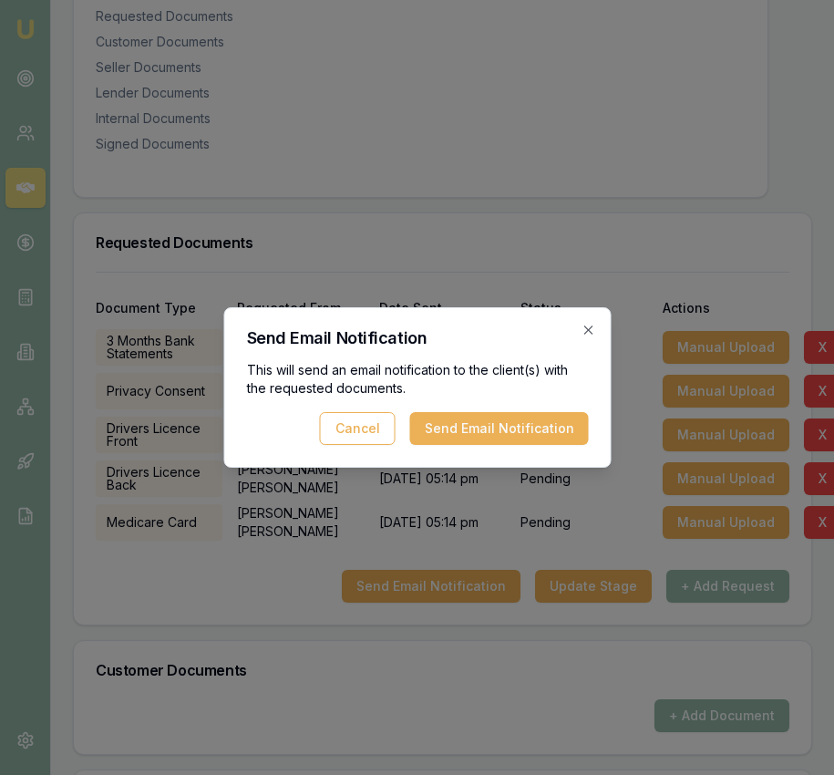
click at [530, 442] on button "Send Email Notification" at bounding box center [498, 428] width 179 height 33
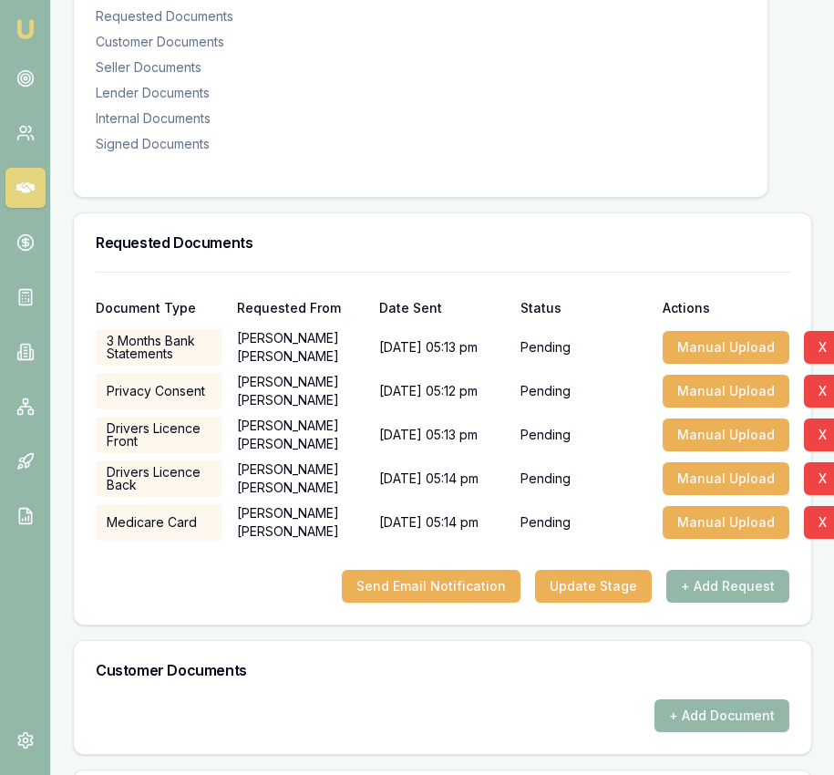
click at [30, 33] on img at bounding box center [26, 29] width 22 height 22
